Goal: Task Accomplishment & Management: Use online tool/utility

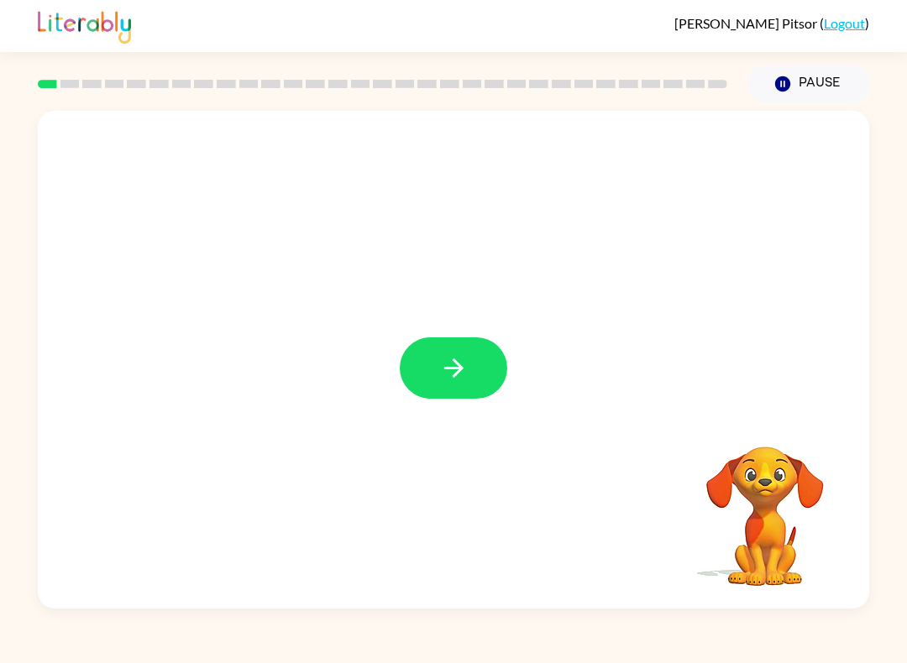
click at [457, 398] on button "button" at bounding box center [453, 367] width 107 height 61
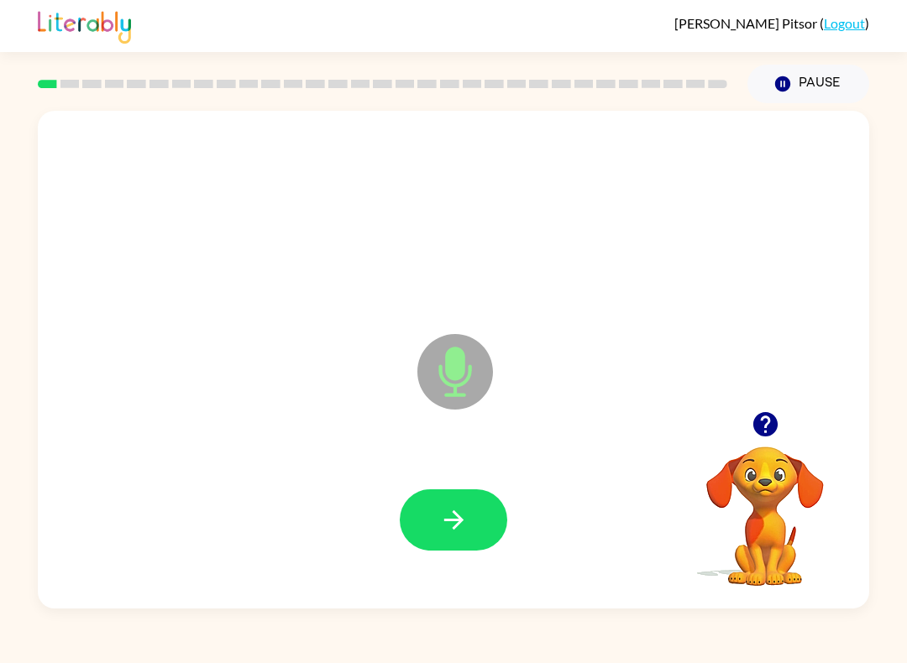
click at [479, 510] on button "button" at bounding box center [453, 519] width 107 height 61
click at [483, 515] on button "button" at bounding box center [453, 519] width 107 height 61
click at [504, 512] on button "button" at bounding box center [453, 519] width 107 height 61
click at [481, 523] on button "button" at bounding box center [453, 519] width 107 height 61
click at [452, 529] on icon "button" at bounding box center [453, 519] width 29 height 29
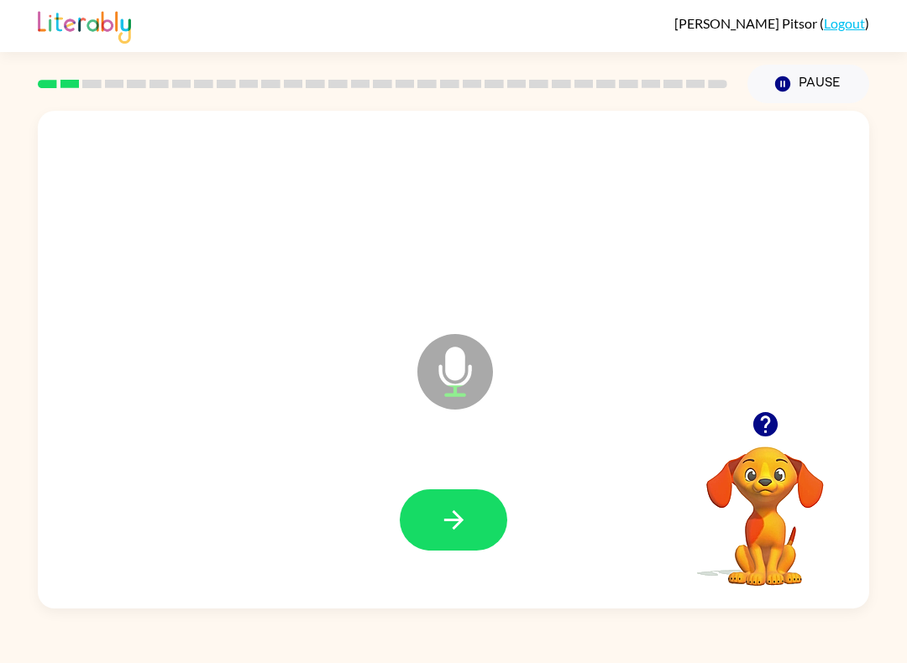
click at [481, 535] on button "button" at bounding box center [453, 519] width 107 height 61
click at [432, 539] on button "button" at bounding box center [453, 519] width 107 height 61
click at [402, 518] on button "button" at bounding box center [453, 519] width 107 height 61
click at [478, 530] on button "button" at bounding box center [453, 519] width 107 height 61
click at [461, 546] on button "button" at bounding box center [453, 519] width 107 height 61
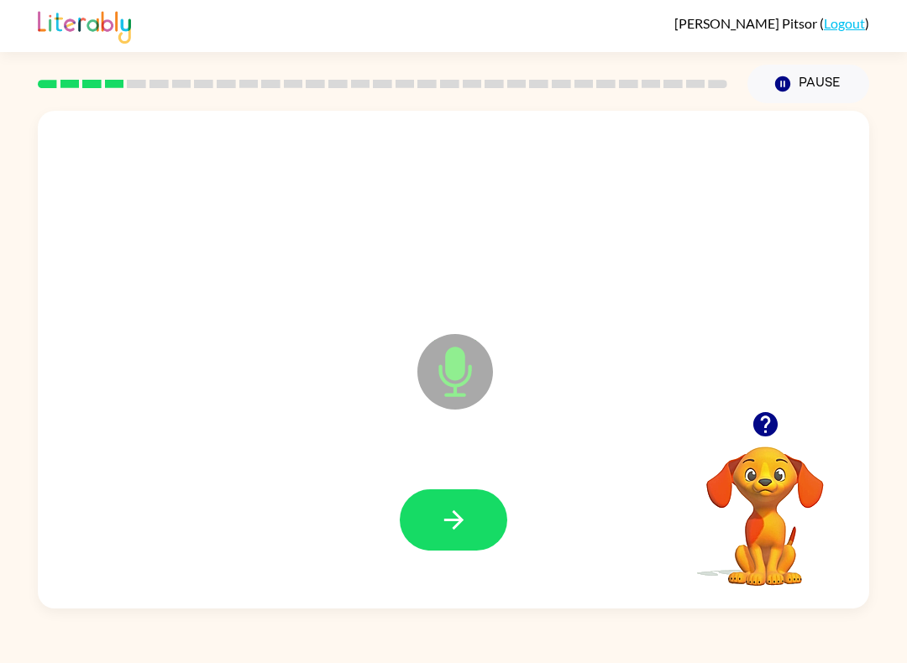
click at [524, 510] on div at bounding box center [453, 520] width 797 height 144
click at [462, 532] on icon "button" at bounding box center [453, 519] width 29 height 29
click at [434, 530] on button "button" at bounding box center [453, 519] width 107 height 61
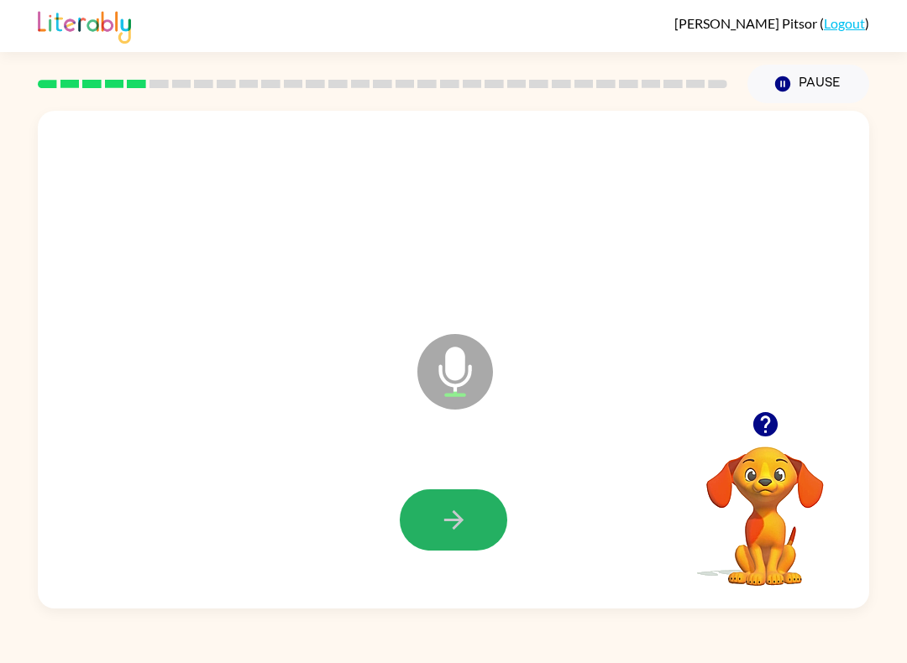
click at [448, 513] on icon "button" at bounding box center [453, 519] width 29 height 29
click at [473, 541] on button "button" at bounding box center [453, 519] width 107 height 61
click at [461, 534] on icon "button" at bounding box center [453, 519] width 29 height 29
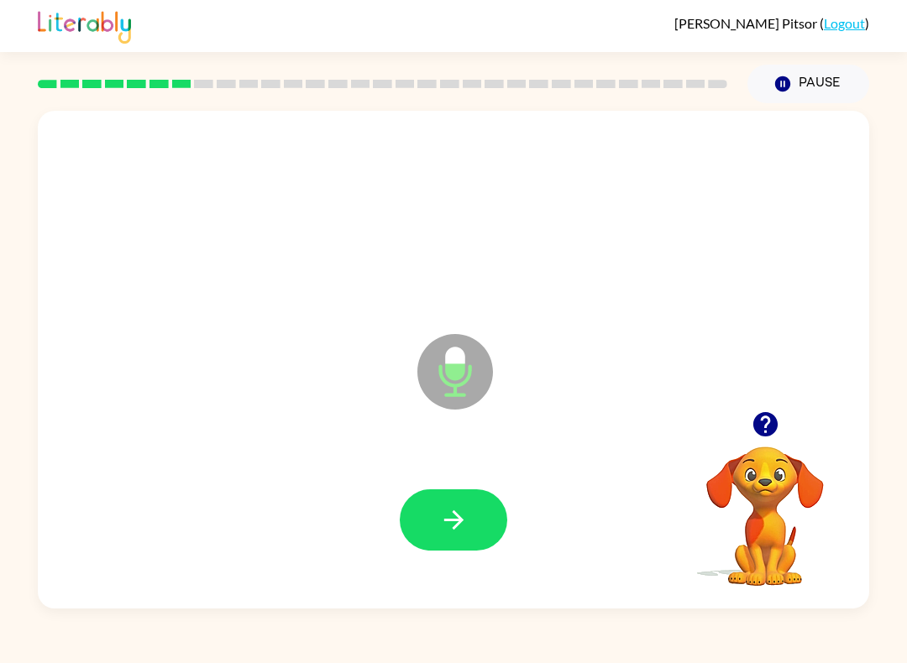
click at [460, 525] on icon "button" at bounding box center [453, 519] width 29 height 29
click at [472, 507] on button "button" at bounding box center [453, 519] width 107 height 61
click at [467, 526] on icon "button" at bounding box center [453, 519] width 29 height 29
click at [453, 531] on icon "button" at bounding box center [453, 519] width 29 height 29
click at [471, 510] on button "button" at bounding box center [453, 519] width 107 height 61
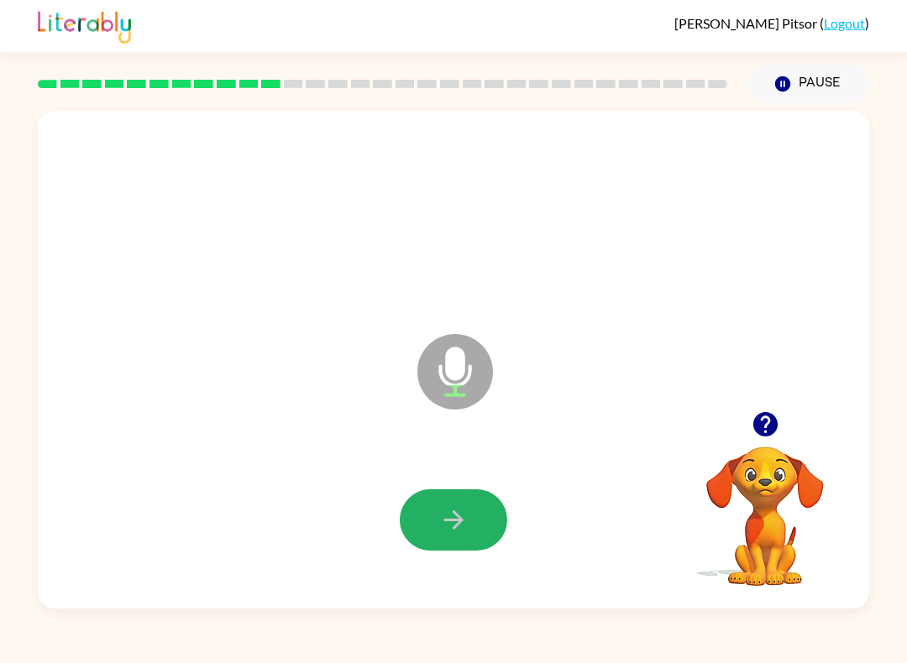
click at [468, 536] on button "button" at bounding box center [453, 519] width 107 height 61
click at [468, 520] on icon "button" at bounding box center [453, 519] width 29 height 29
click at [461, 530] on icon "button" at bounding box center [453, 519] width 29 height 29
click at [499, 538] on button "button" at bounding box center [453, 519] width 107 height 61
click at [457, 529] on icon "button" at bounding box center [453, 519] width 29 height 29
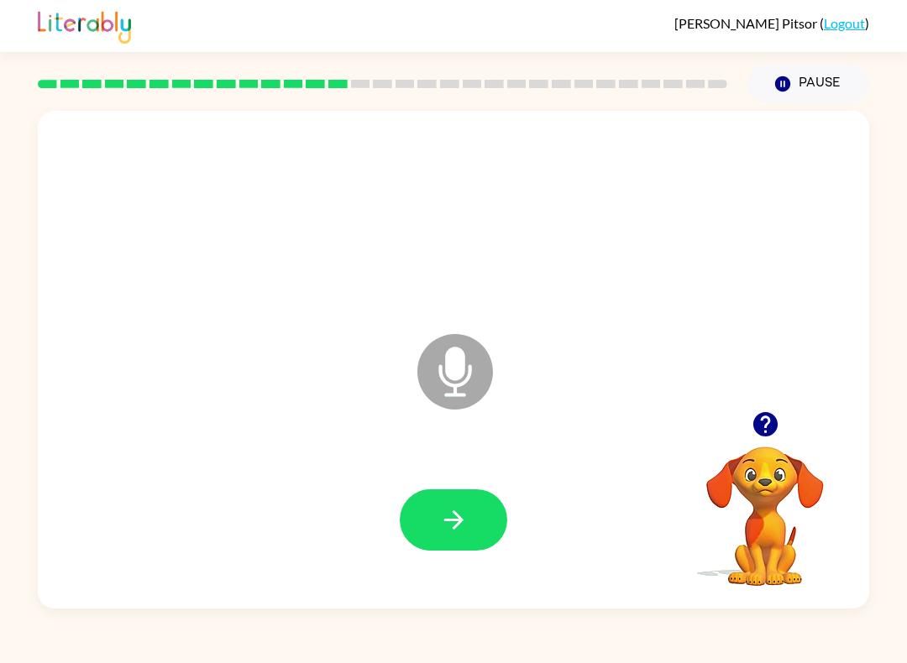
click at [446, 522] on icon "button" at bounding box center [453, 519] width 29 height 29
click at [476, 505] on button "button" at bounding box center [453, 519] width 107 height 61
click at [454, 521] on icon "button" at bounding box center [452, 519] width 19 height 19
click at [478, 526] on button "button" at bounding box center [453, 519] width 107 height 61
click at [454, 529] on icon "button" at bounding box center [452, 519] width 19 height 19
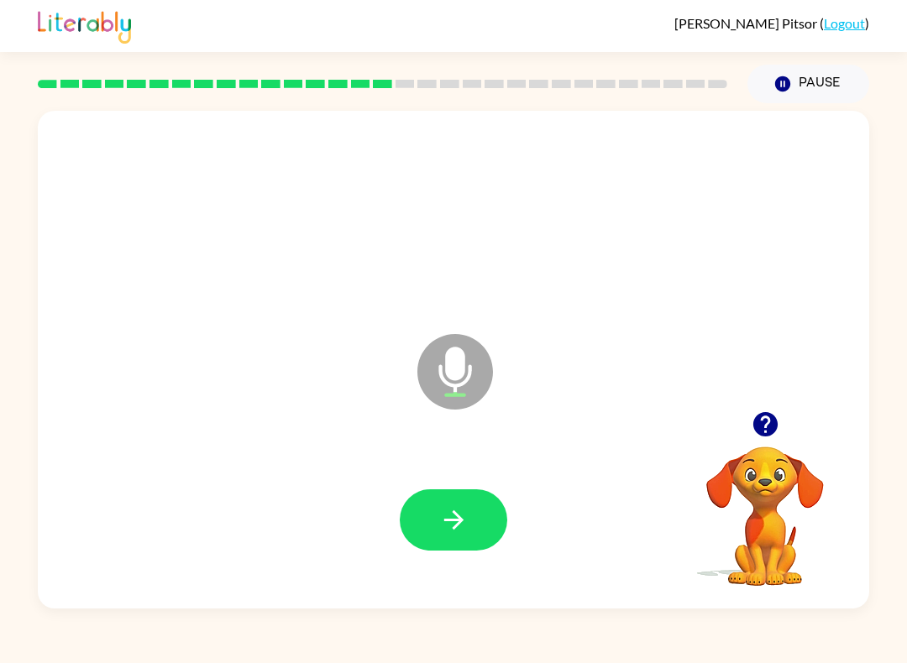
click at [455, 515] on icon "button" at bounding box center [452, 519] width 19 height 19
click at [447, 520] on icon "button" at bounding box center [453, 519] width 29 height 29
click at [469, 516] on button "button" at bounding box center [453, 519] width 107 height 61
click at [471, 510] on button "button" at bounding box center [453, 519] width 107 height 61
click at [464, 526] on icon "button" at bounding box center [453, 519] width 29 height 29
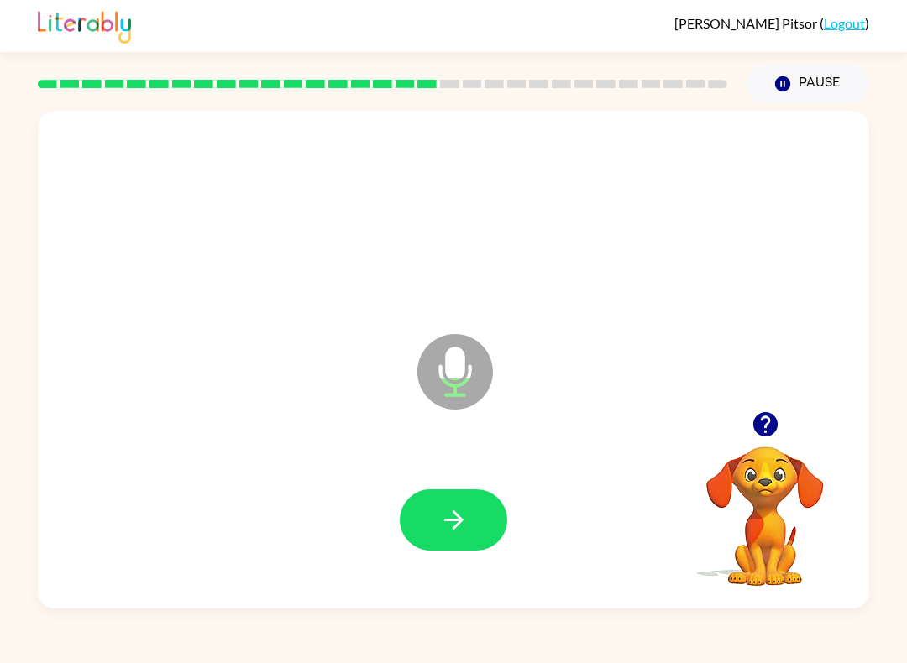
click at [465, 528] on icon "button" at bounding box center [453, 519] width 29 height 29
click at [457, 525] on icon "button" at bounding box center [452, 519] width 19 height 19
click at [474, 521] on button "button" at bounding box center [453, 519] width 107 height 61
click at [455, 536] on button "button" at bounding box center [453, 519] width 107 height 61
click at [459, 521] on icon "button" at bounding box center [452, 519] width 19 height 19
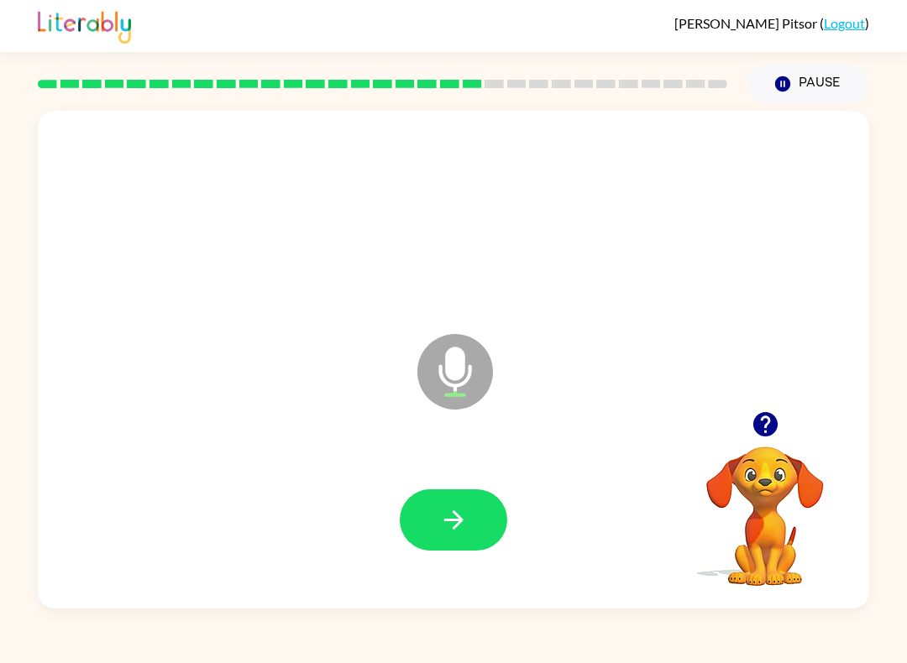
click at [482, 526] on button "button" at bounding box center [453, 519] width 107 height 61
click at [468, 510] on button "button" at bounding box center [453, 519] width 107 height 61
click at [472, 518] on button "button" at bounding box center [453, 519] width 107 height 61
click at [468, 504] on button "button" at bounding box center [453, 519] width 107 height 61
click at [463, 516] on icon "button" at bounding box center [453, 519] width 29 height 29
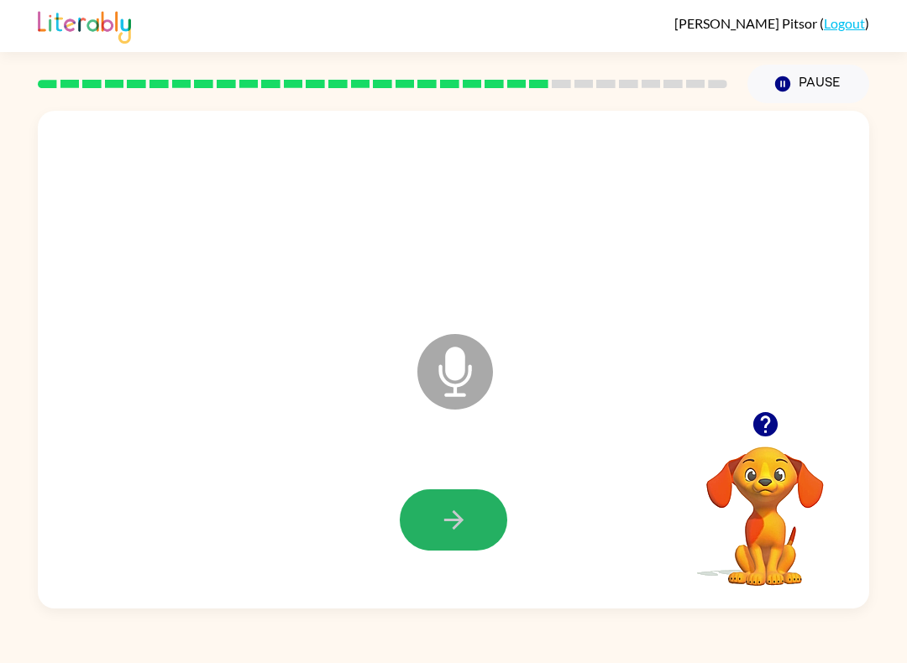
click at [447, 534] on icon "button" at bounding box center [453, 519] width 29 height 29
click at [451, 544] on button "button" at bounding box center [453, 519] width 107 height 61
click at [464, 514] on icon "button" at bounding box center [453, 519] width 29 height 29
click at [462, 510] on icon "button" at bounding box center [453, 519] width 29 height 29
click at [485, 515] on button "button" at bounding box center [453, 519] width 107 height 61
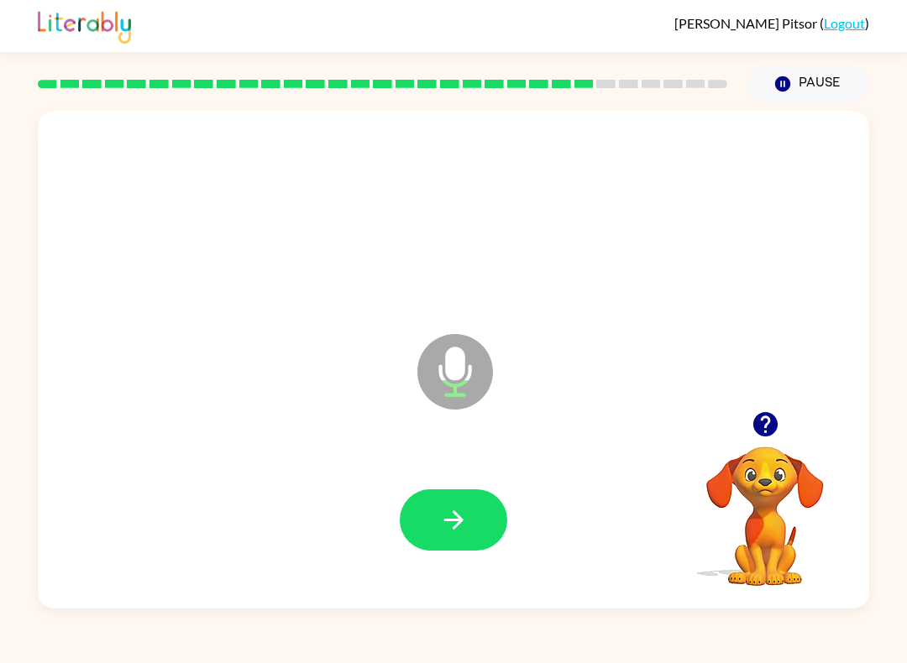
click at [482, 512] on button "button" at bounding box center [453, 519] width 107 height 61
click at [463, 522] on icon "button" at bounding box center [453, 519] width 29 height 29
click at [475, 530] on button "button" at bounding box center [453, 519] width 107 height 61
click at [466, 525] on icon "button" at bounding box center [453, 519] width 29 height 29
click at [473, 525] on button "button" at bounding box center [453, 519] width 107 height 61
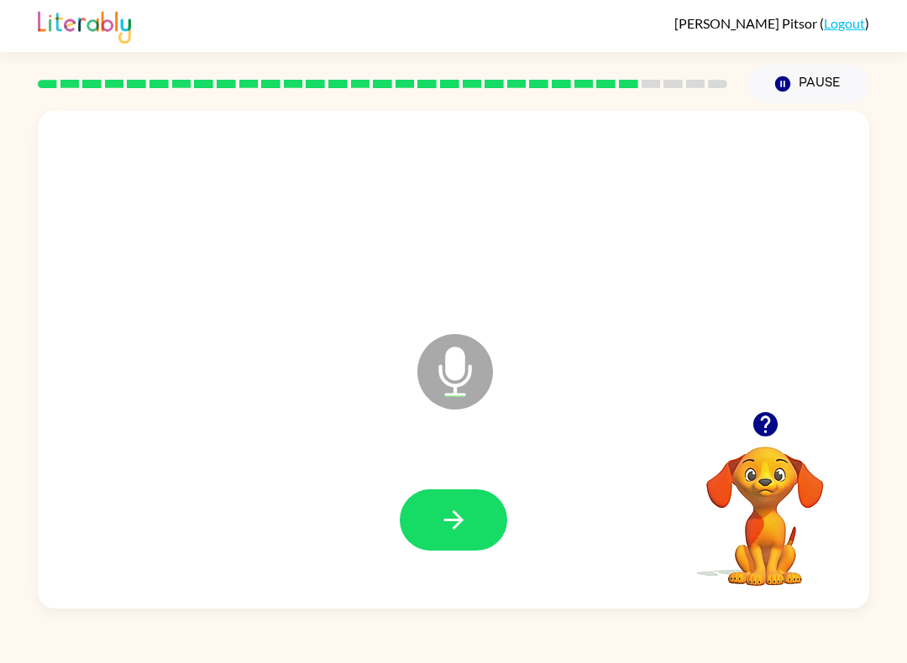
click at [452, 522] on icon "button" at bounding box center [453, 519] width 29 height 29
click at [458, 519] on icon "button" at bounding box center [452, 519] width 19 height 19
click at [463, 525] on icon "button" at bounding box center [453, 519] width 29 height 29
click at [457, 511] on icon "button" at bounding box center [453, 519] width 29 height 29
click at [463, 522] on icon "button" at bounding box center [453, 519] width 29 height 29
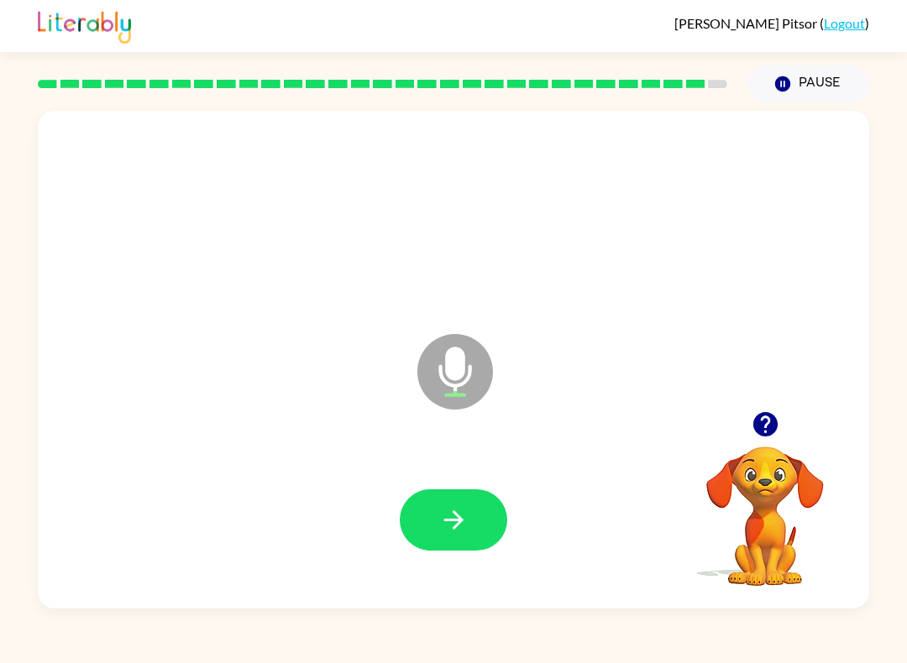
click at [475, 541] on button "button" at bounding box center [453, 519] width 107 height 61
click at [475, 515] on button "button" at bounding box center [453, 519] width 107 height 61
